Goal: Transaction & Acquisition: Book appointment/travel/reservation

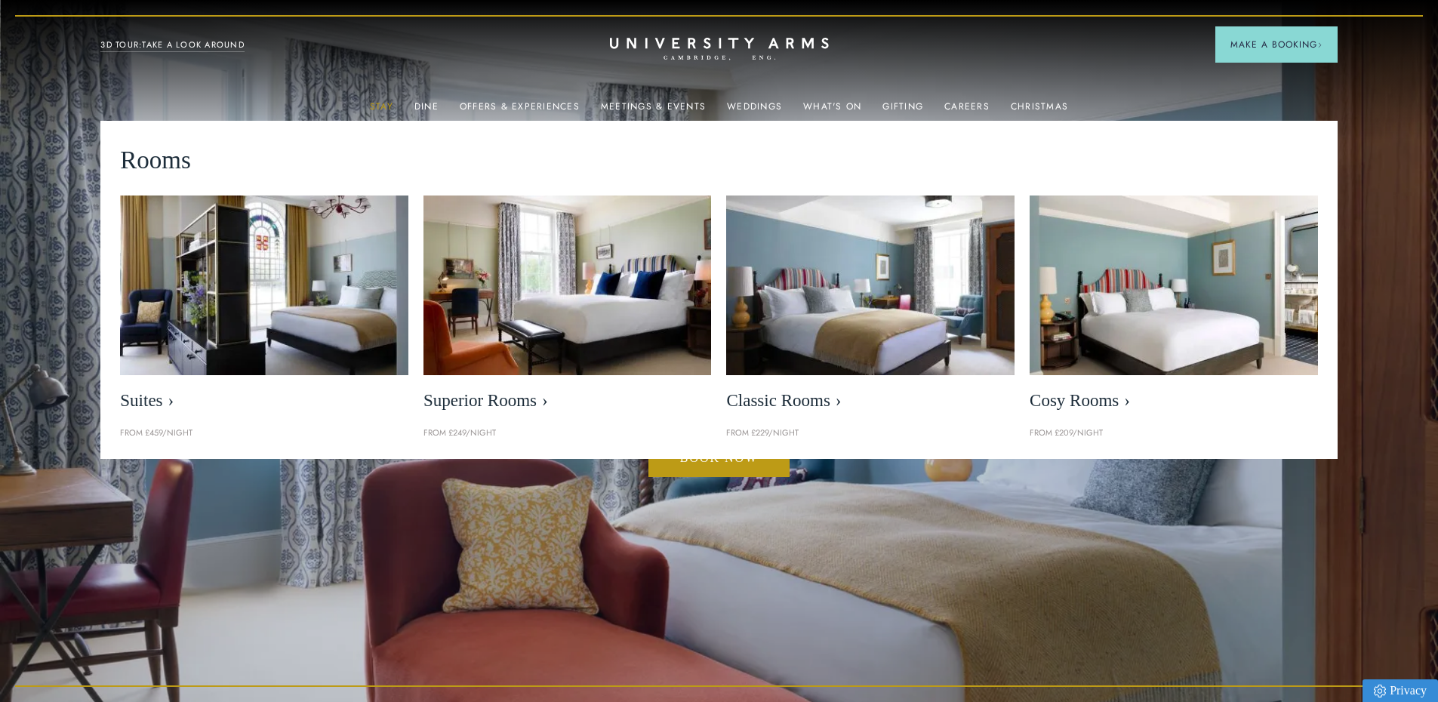
click at [389, 112] on link "Stay" at bounding box center [381, 111] width 23 height 20
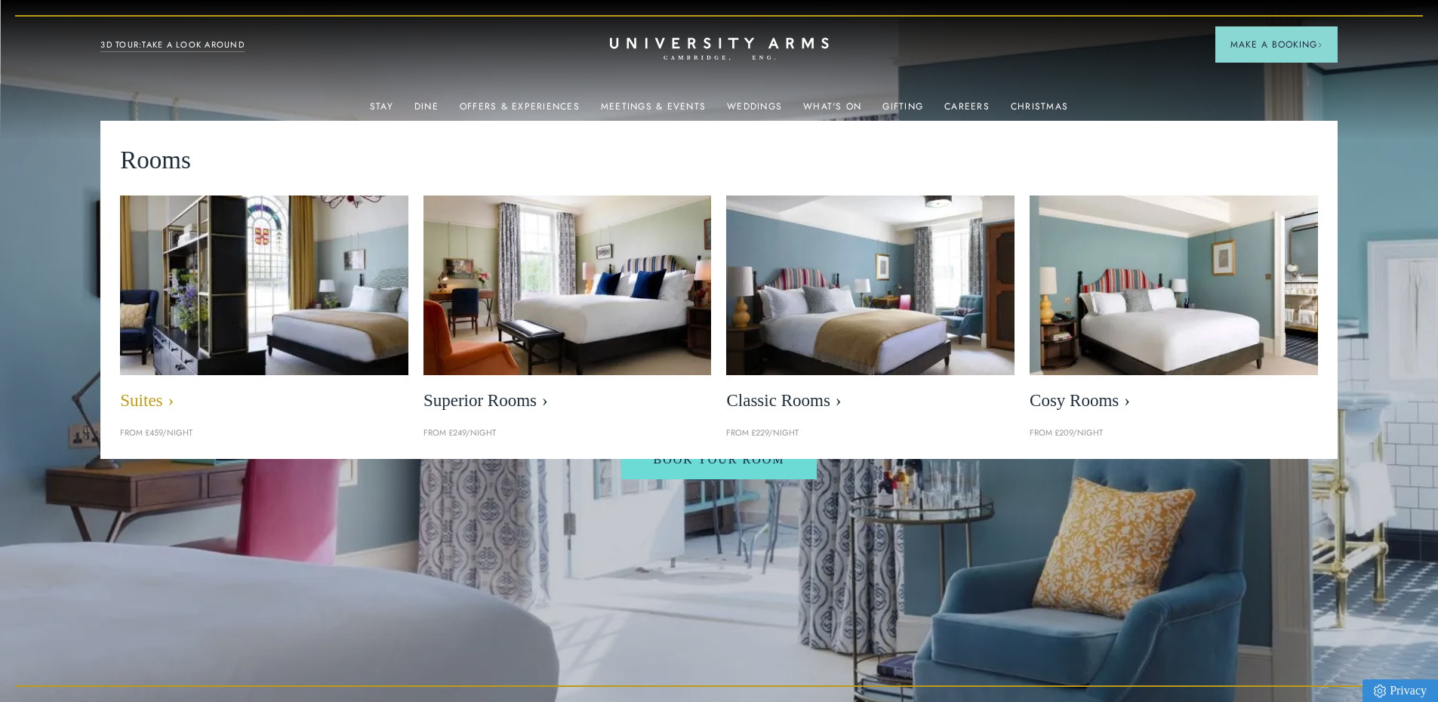
click at [245, 275] on img at bounding box center [264, 285] width 331 height 207
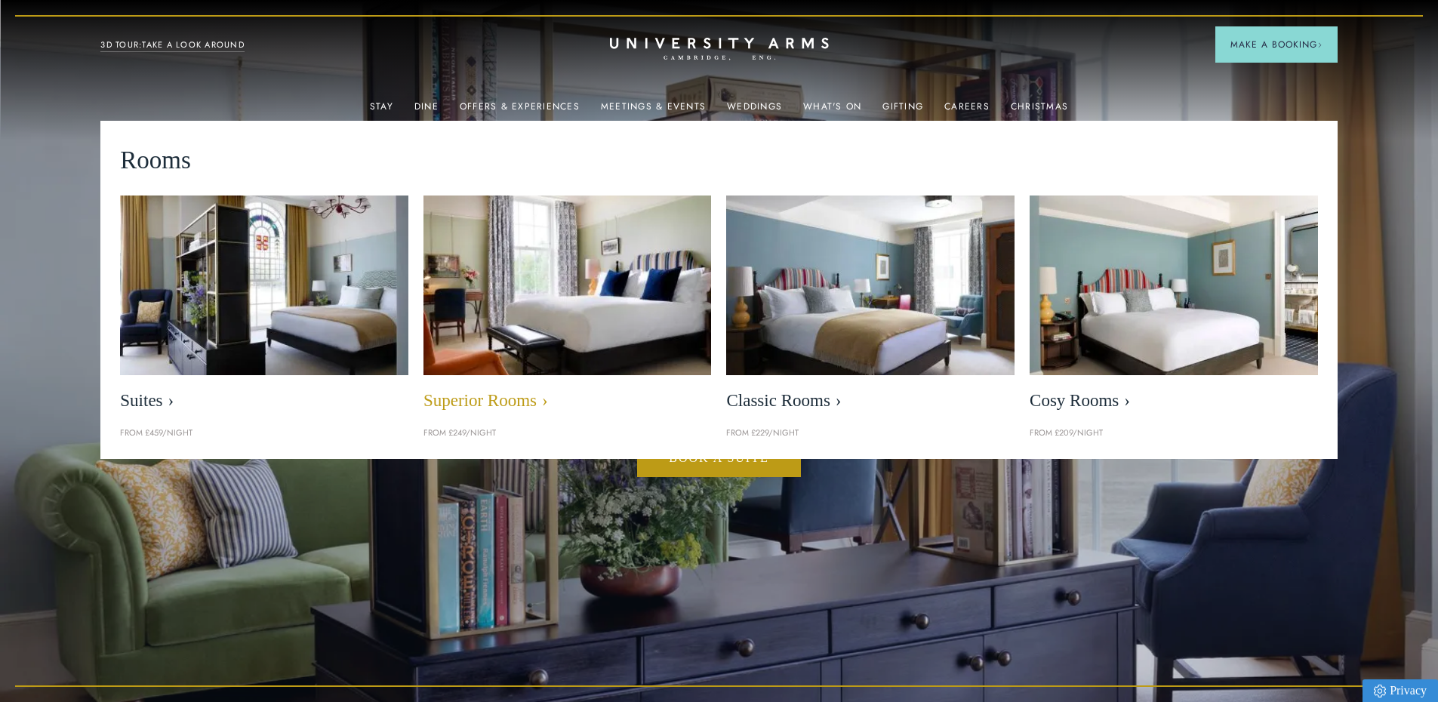
click at [615, 288] on img at bounding box center [566, 285] width 331 height 207
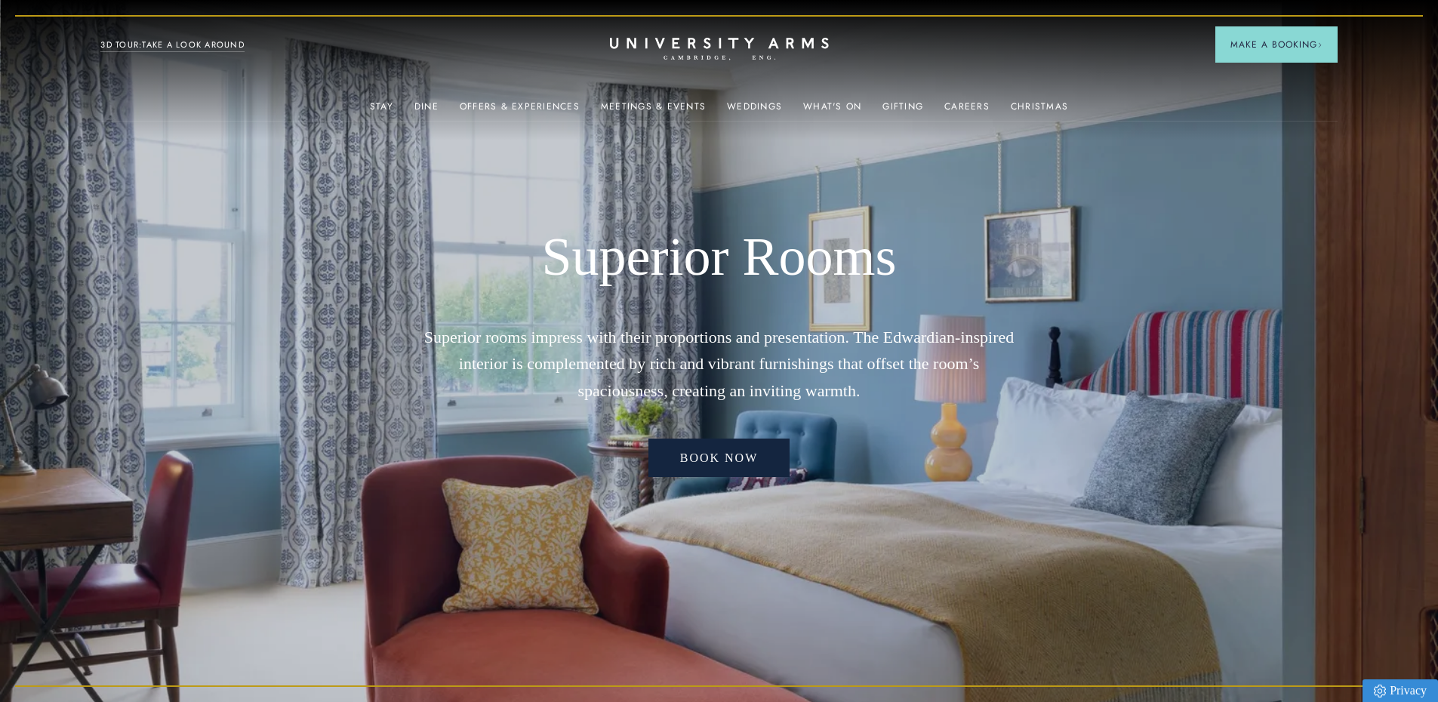
click at [734, 459] on link "Book now" at bounding box center [719, 457] width 142 height 39
